Goal: Transaction & Acquisition: Book appointment/travel/reservation

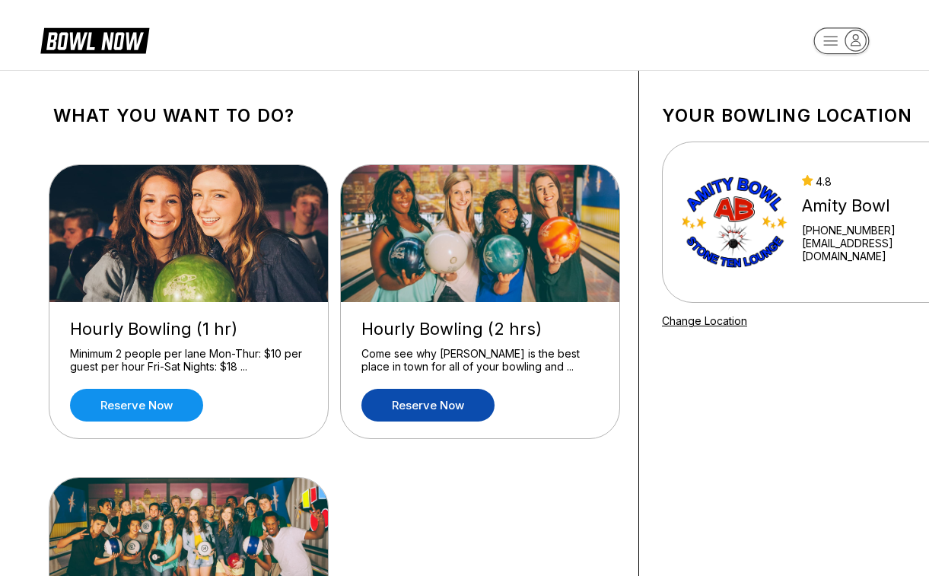
click at [444, 407] on link "Reserve now" at bounding box center [427, 405] width 133 height 33
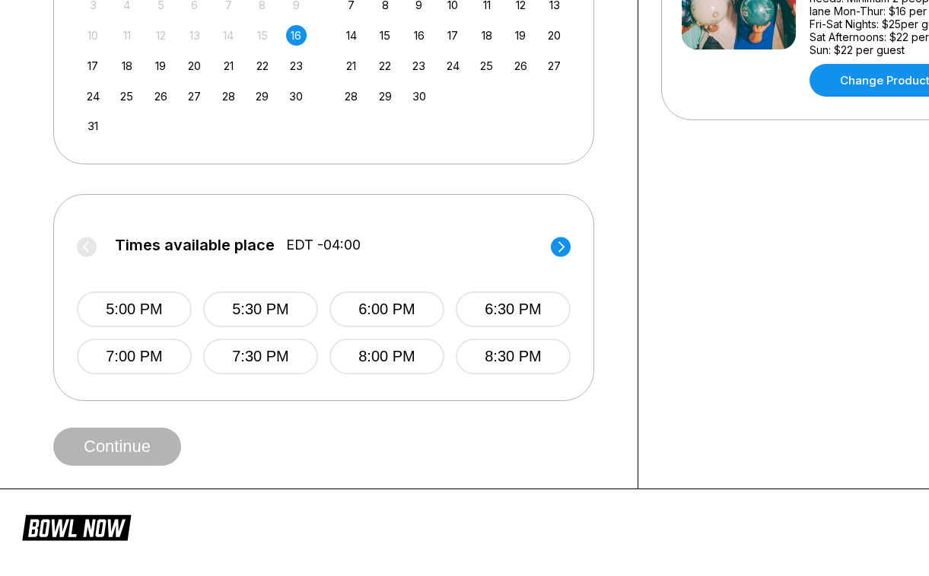
scroll to position [546, 0]
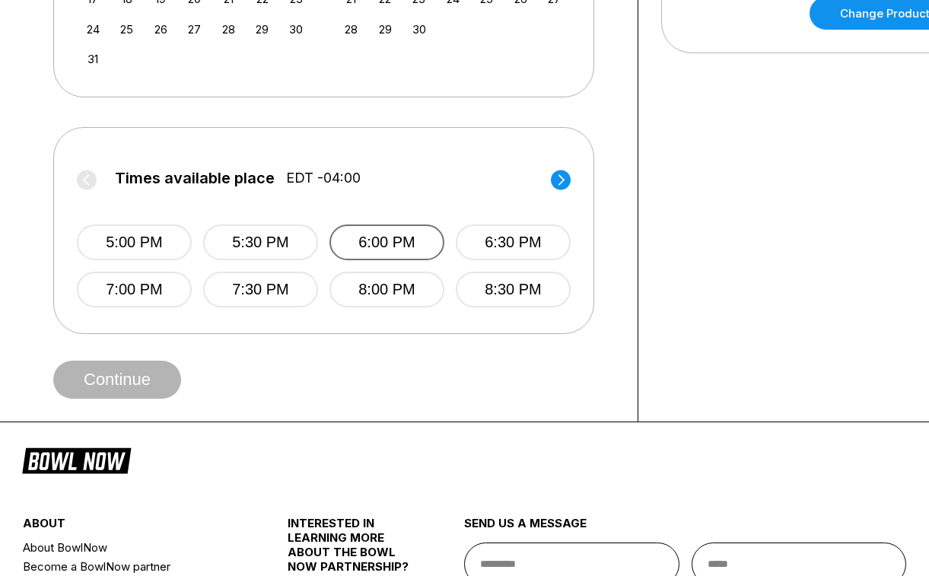
click at [384, 250] on button "6:00 PM" at bounding box center [387, 242] width 115 height 36
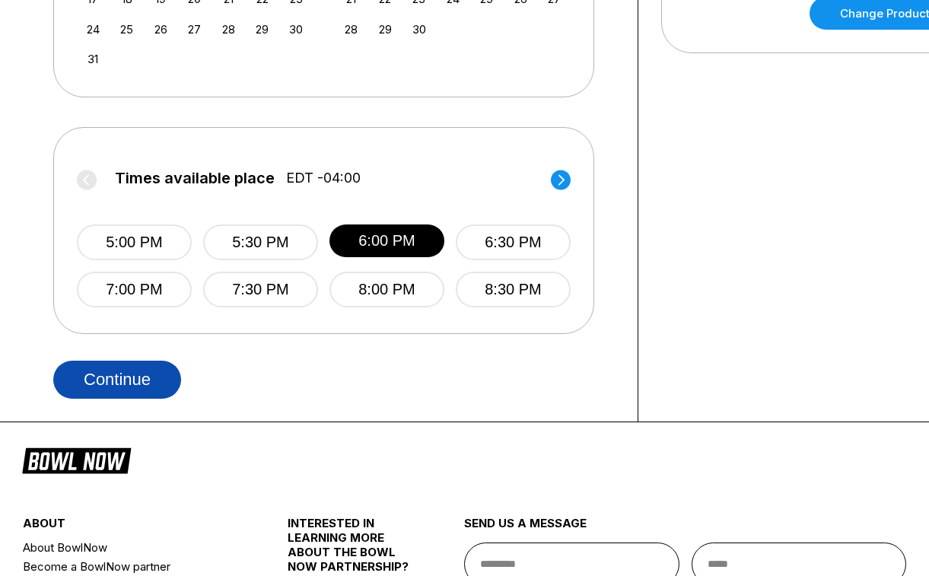
click at [135, 389] on button "Continue" at bounding box center [117, 380] width 128 height 38
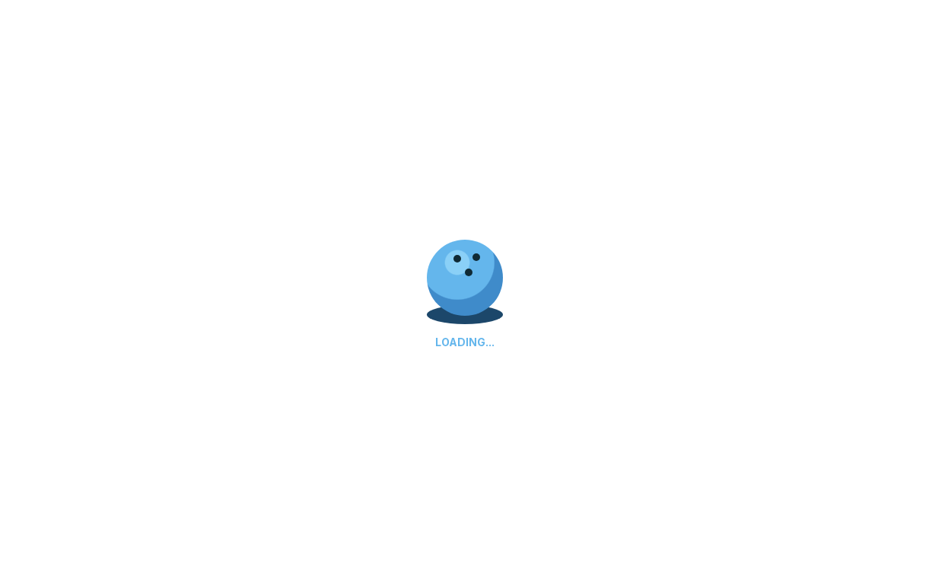
scroll to position [0, 0]
select select "**"
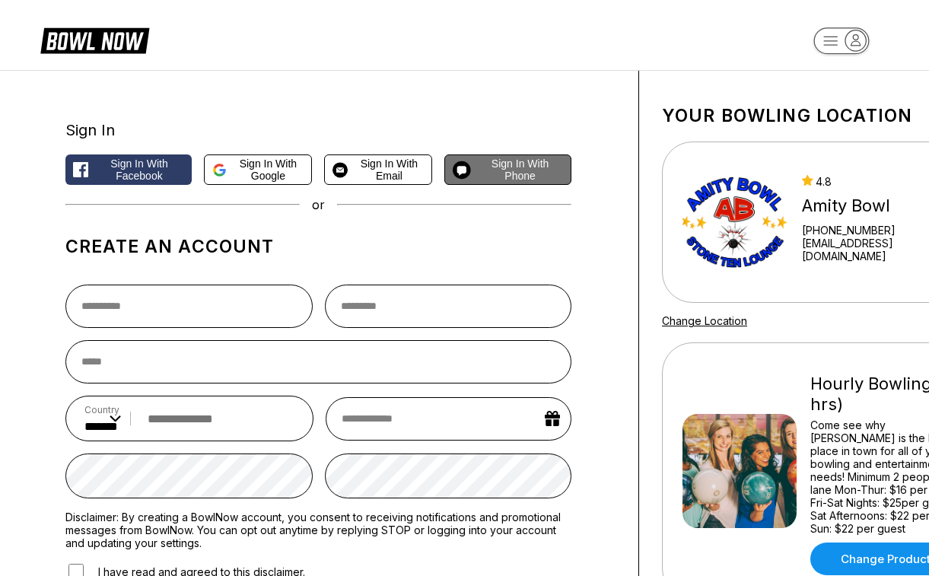
click at [495, 167] on span "Sign in with Phone" at bounding box center [520, 170] width 86 height 24
select select "**"
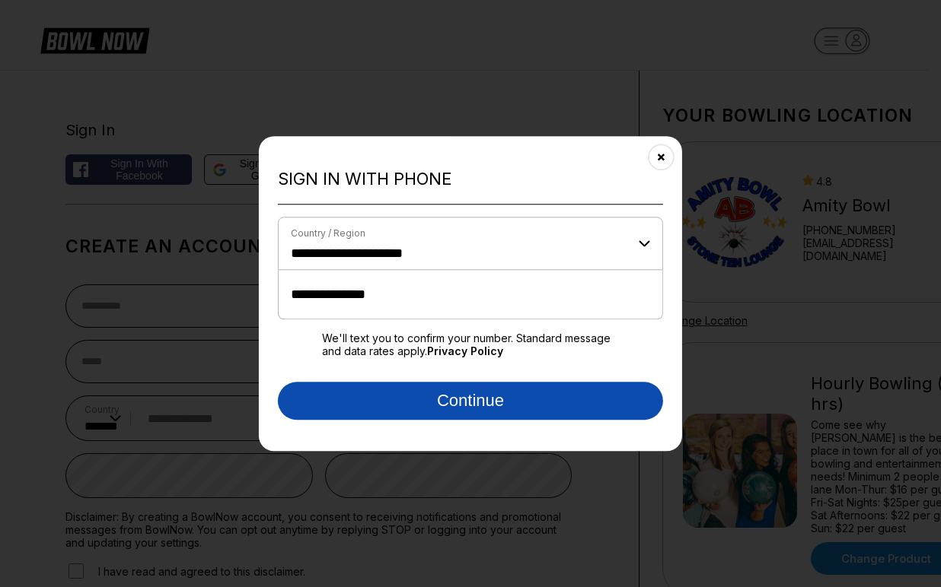
type input "**********"
click at [404, 390] on button "Continue" at bounding box center [470, 401] width 385 height 38
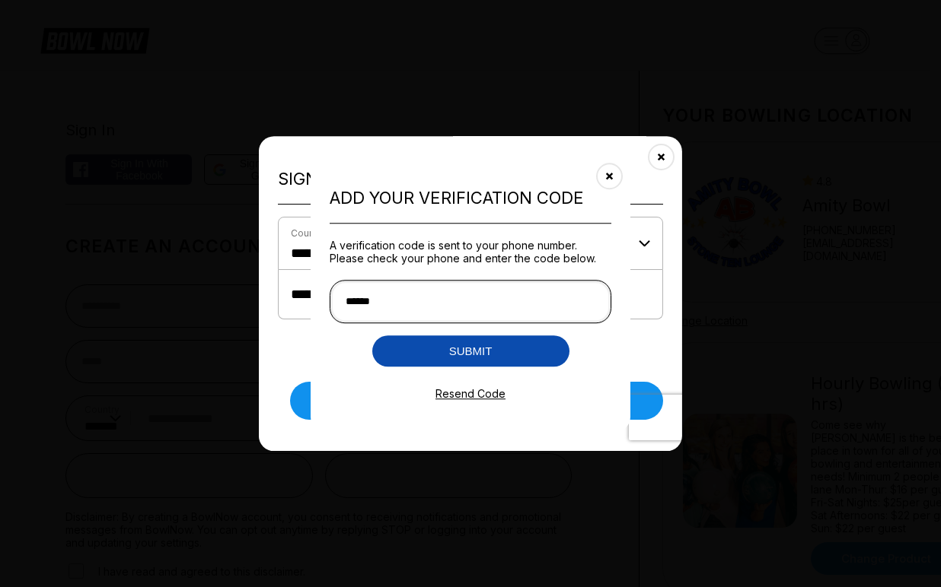
type input "******"
click at [484, 351] on button "Submit" at bounding box center [470, 351] width 197 height 31
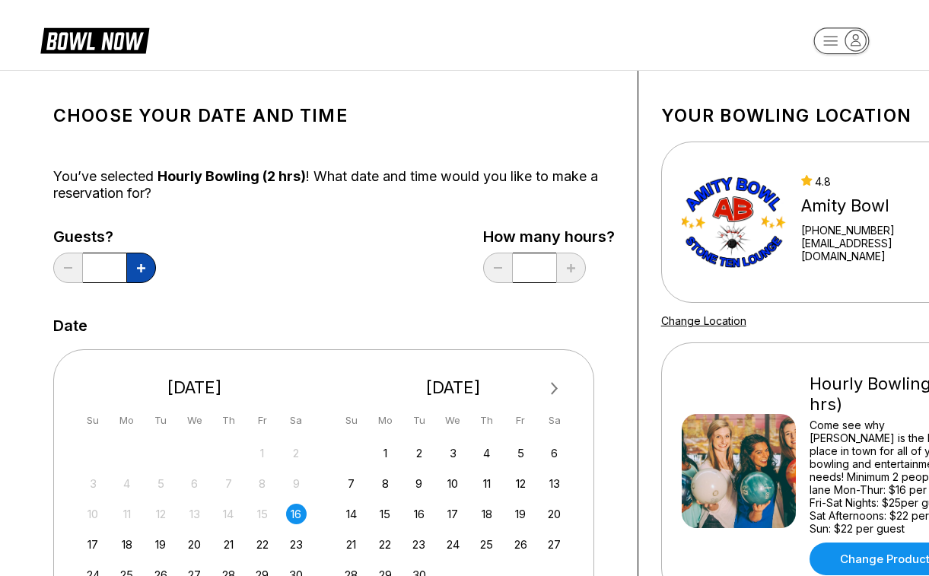
click at [139, 272] on icon at bounding box center [141, 268] width 8 height 8
type input "*"
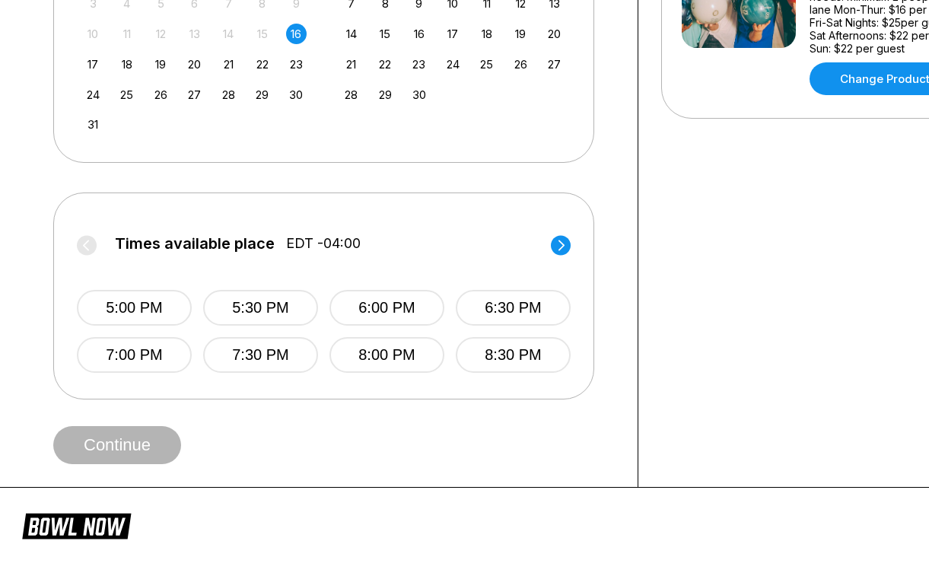
scroll to position [546, 0]
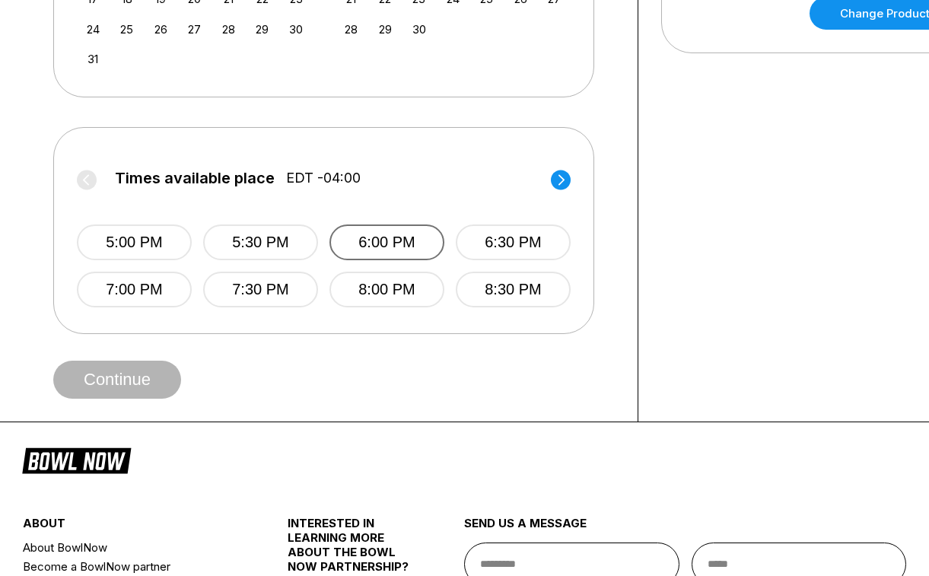
click at [412, 250] on button "6:00 PM" at bounding box center [387, 242] width 115 height 36
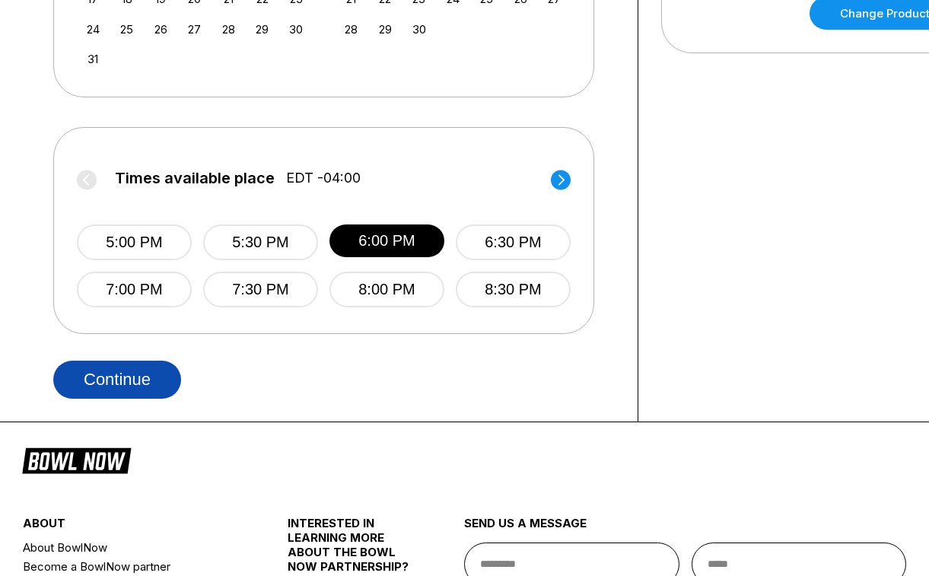
click at [126, 369] on button "Continue" at bounding box center [117, 380] width 128 height 38
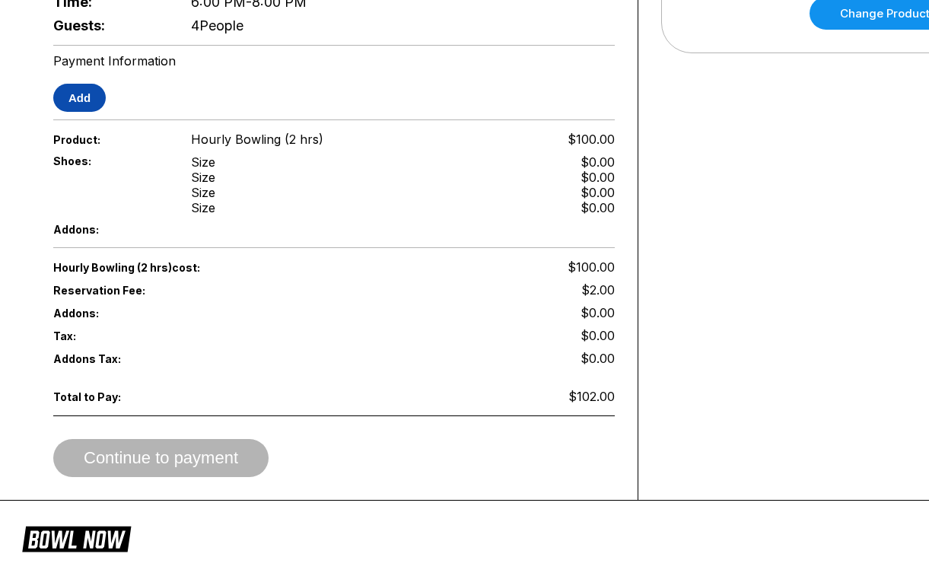
click at [72, 91] on button "Add" at bounding box center [79, 98] width 53 height 28
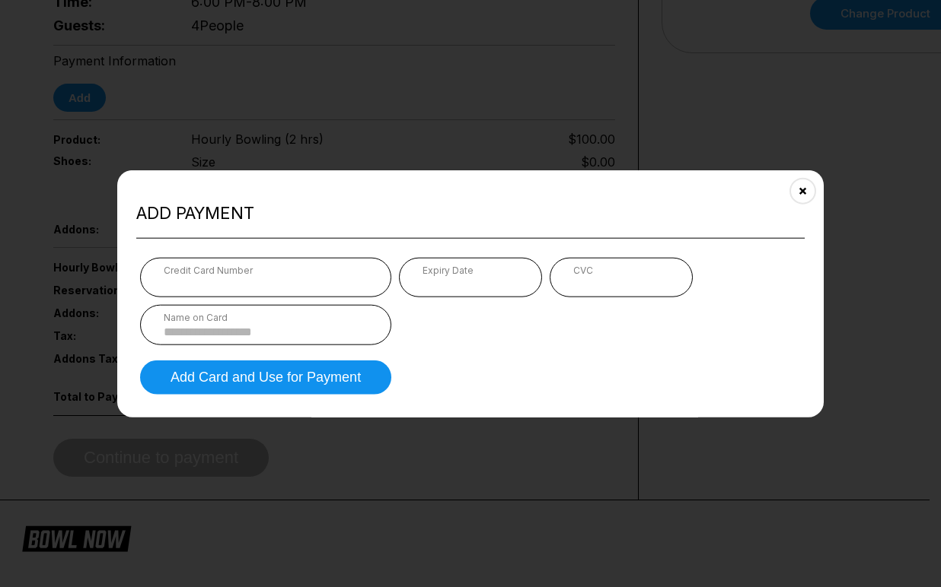
click at [220, 326] on input at bounding box center [266, 331] width 204 height 13
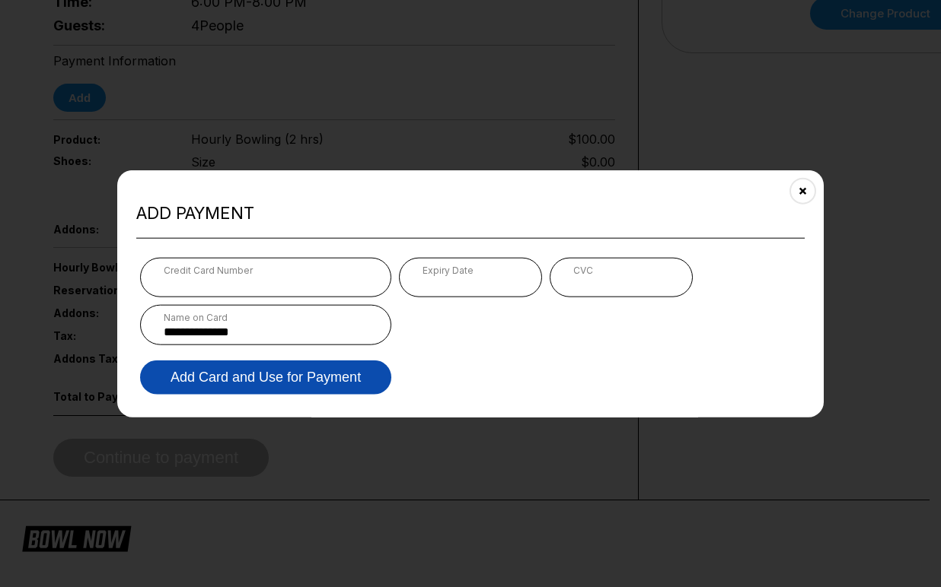
type input "**********"
click at [242, 381] on button "Add Card and Use for Payment" at bounding box center [265, 377] width 251 height 34
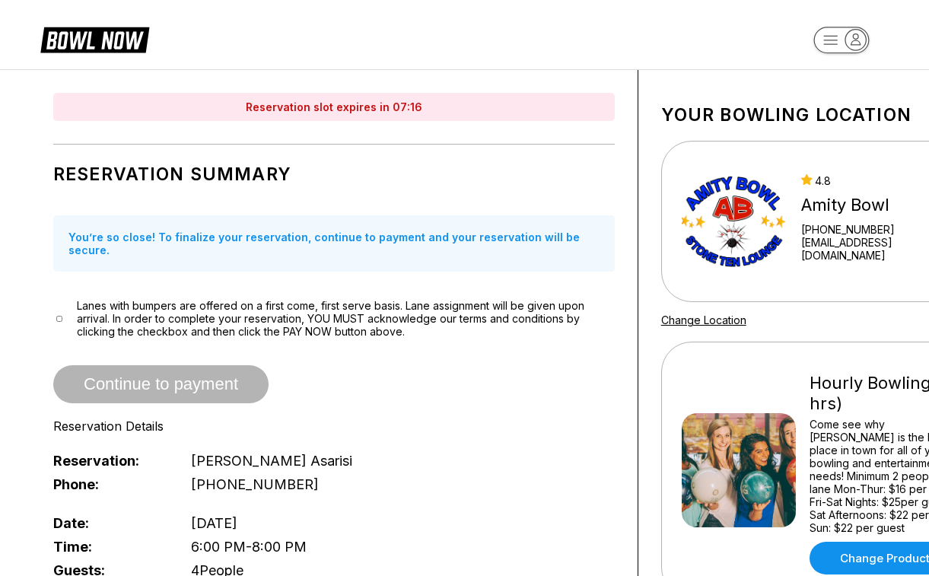
scroll to position [0, 0]
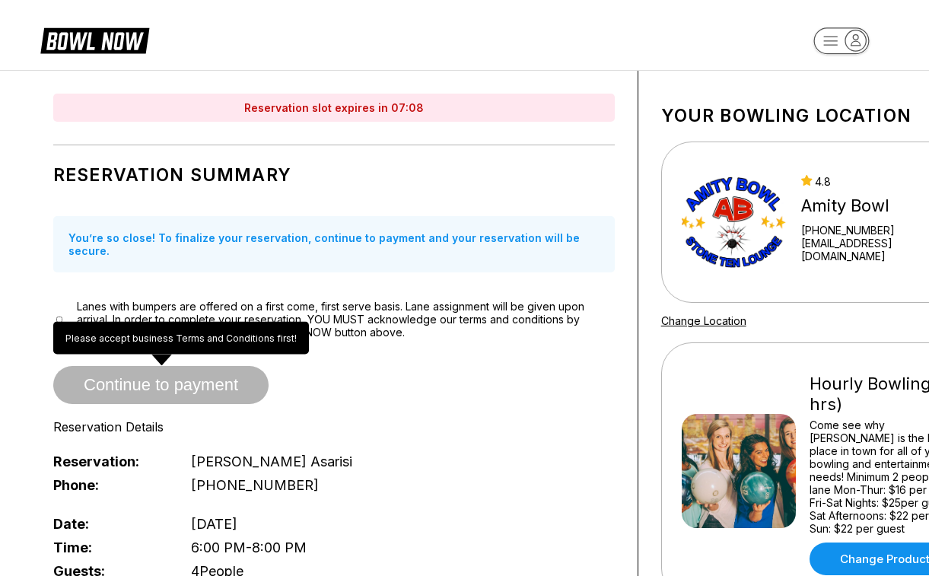
click at [197, 378] on span "Continue to payment" at bounding box center [160, 385] width 215 height 15
click at [196, 381] on span "Continue to payment" at bounding box center [160, 385] width 215 height 15
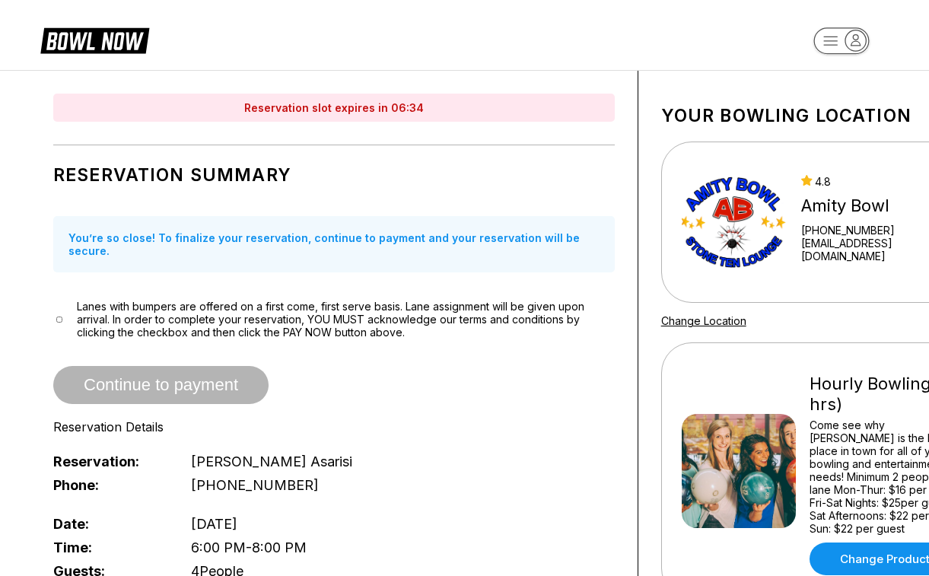
scroll to position [546, 0]
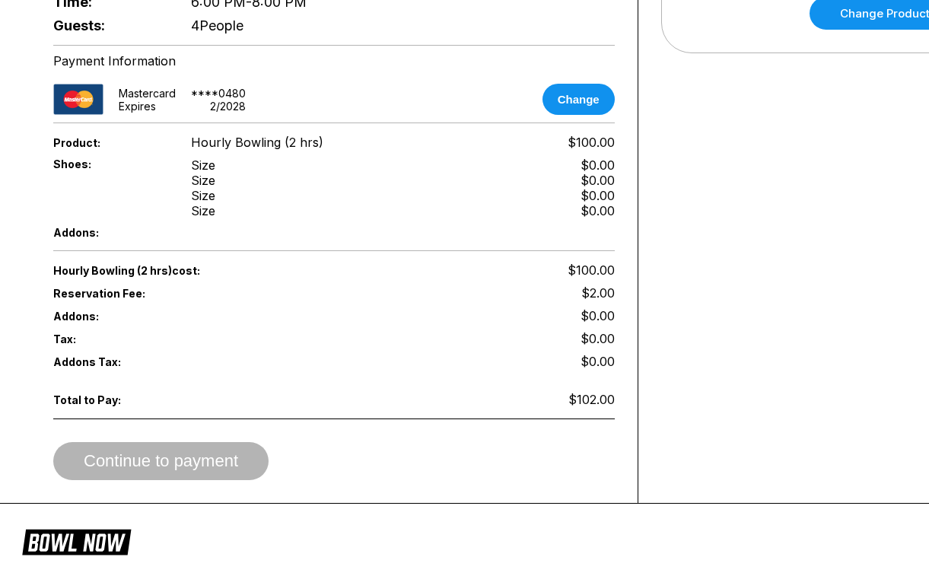
click at [769, 158] on div "Your bowling location 4.8 Amity Bowl [PHONE_NUMBER] [EMAIL_ADDRESS][DOMAIN_NAME…" at bounding box center [822, 14] width 369 height 978
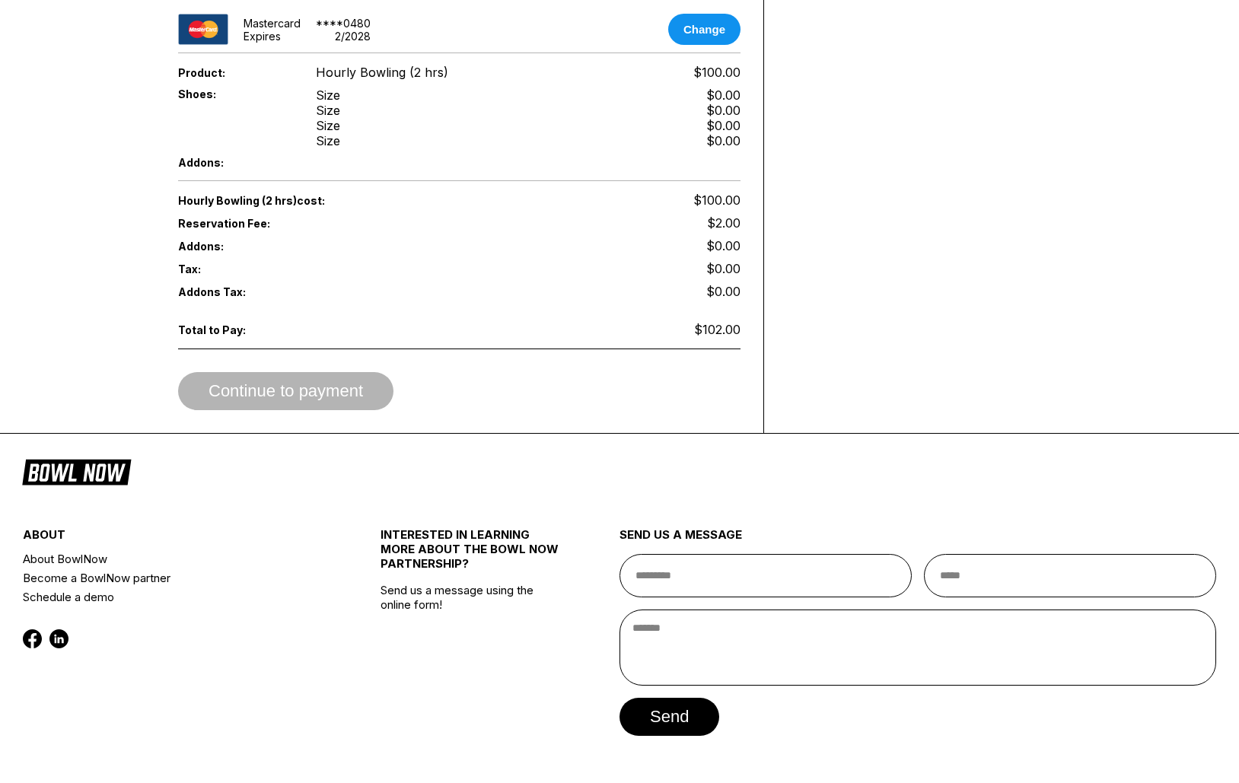
scroll to position [642, 0]
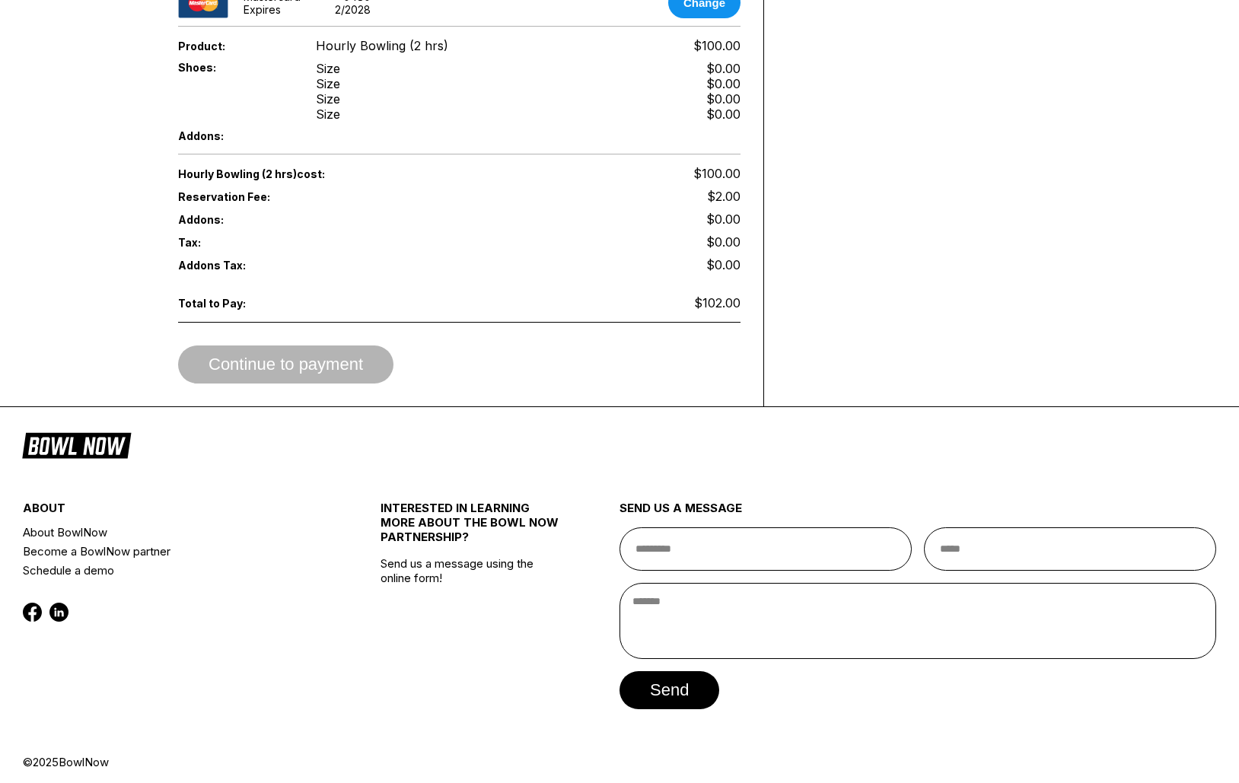
click at [310, 384] on div "Continue to payment" at bounding box center [459, 364] width 562 height 38
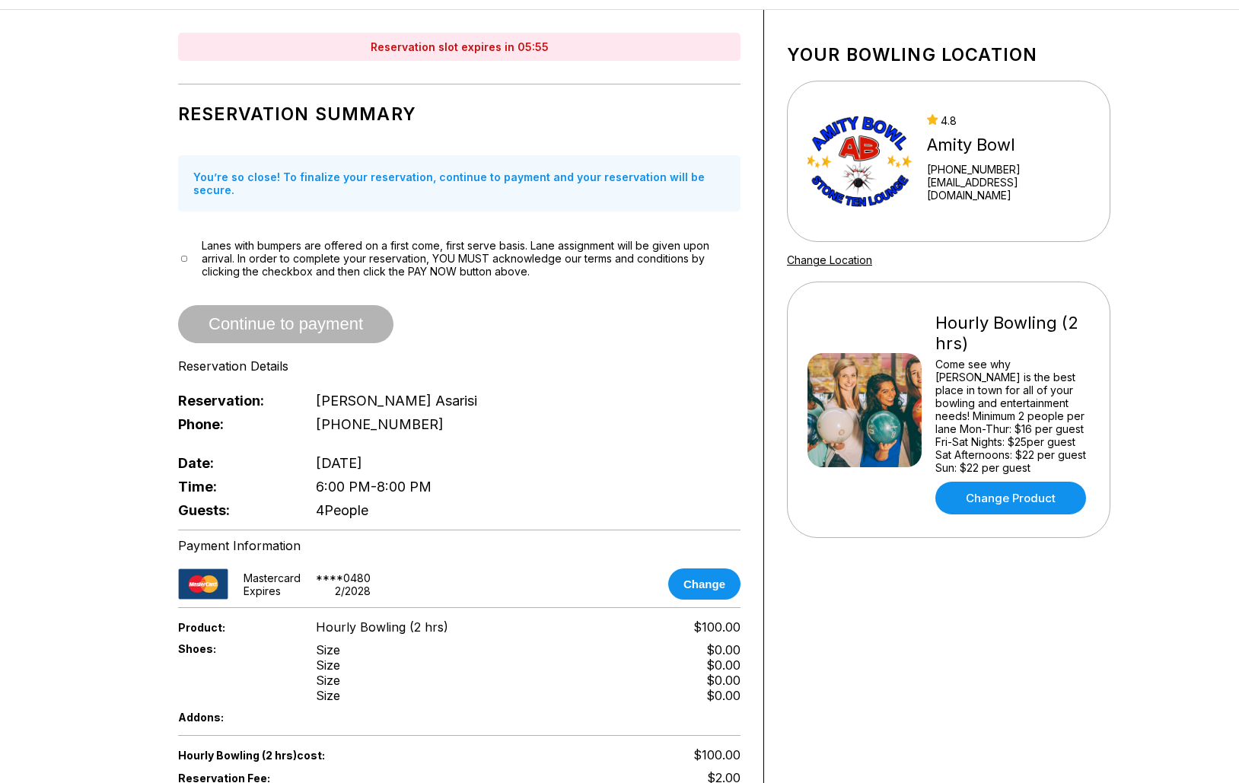
scroll to position [58, 0]
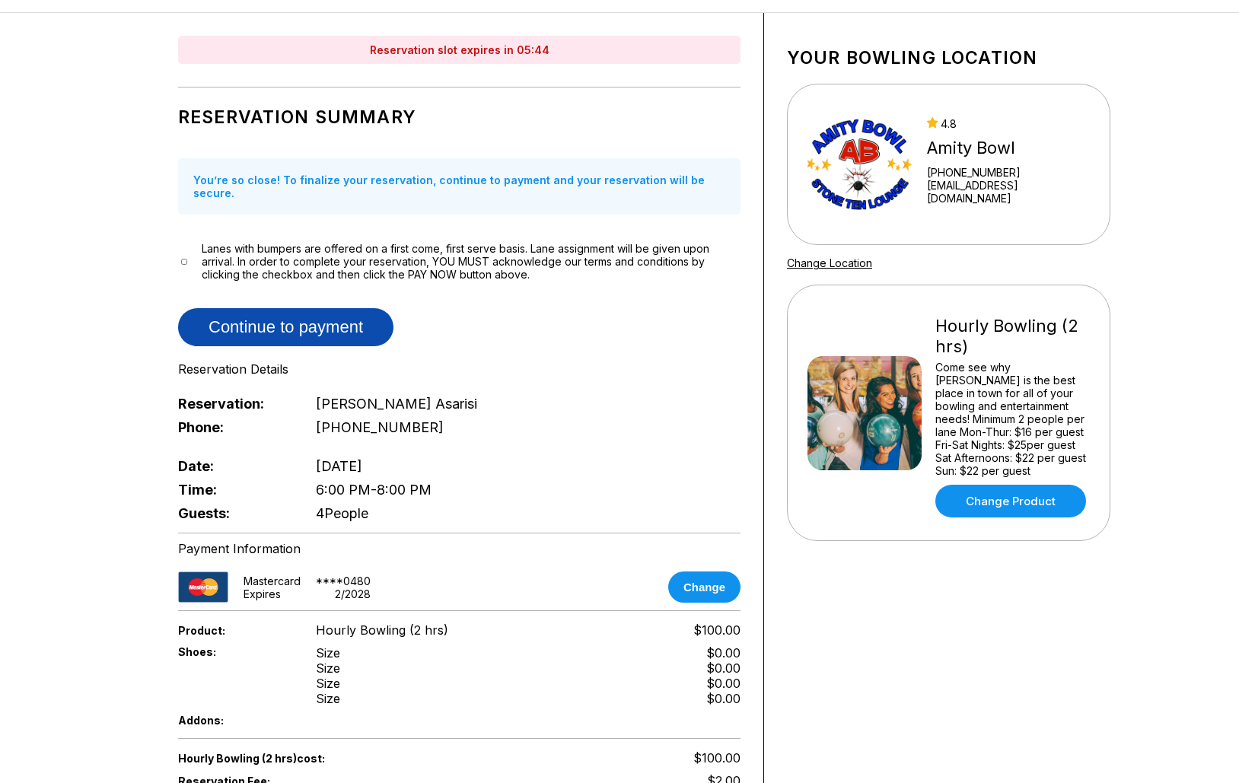
click at [285, 338] on button "Continue to payment" at bounding box center [285, 327] width 215 height 38
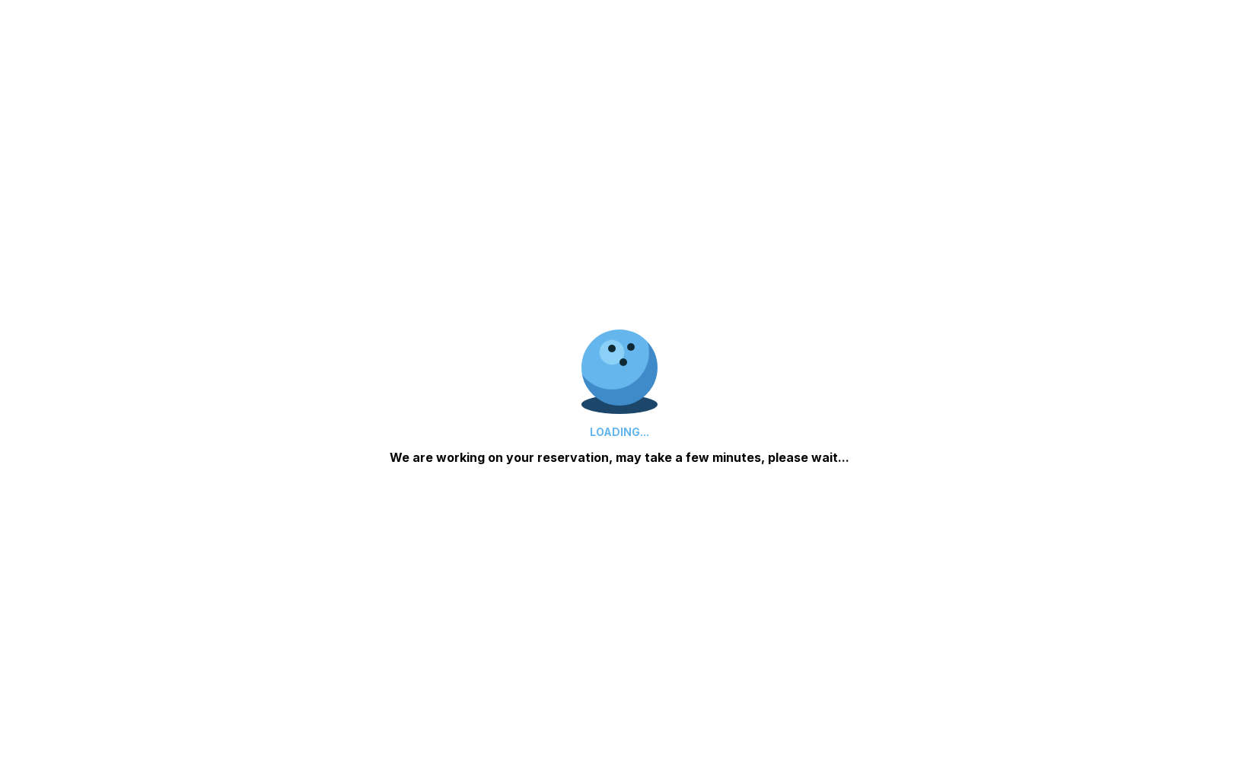
scroll to position [0, 0]
